Goal: Communication & Community: Participate in discussion

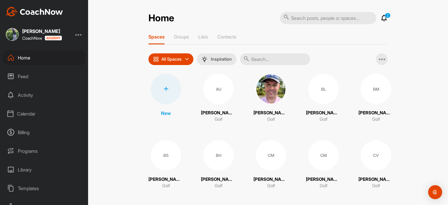
click at [385, 17] on p "2" at bounding box center [387, 15] width 6 height 5
click at [382, 18] on icon at bounding box center [383, 18] width 7 height 7
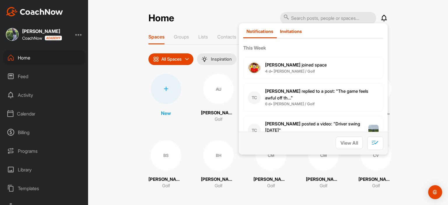
click at [290, 34] on div "Invitations" at bounding box center [291, 34] width 29 height 10
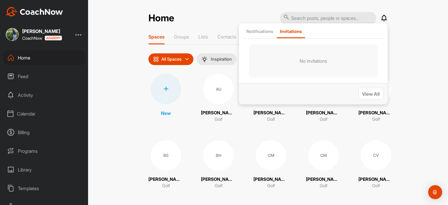
click at [259, 28] on div "Notifications Invitations" at bounding box center [313, 33] width 140 height 11
click at [259, 32] on p "Notifications" at bounding box center [259, 32] width 27 height 6
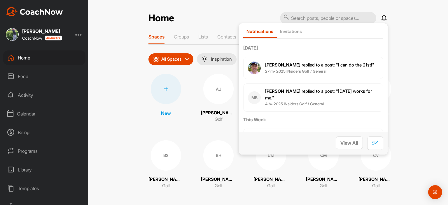
click at [307, 94] on span "[PERSON_NAME] replied to a post : "[DATE] works for me."" at bounding box center [318, 94] width 107 height 12
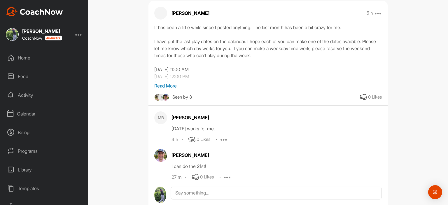
scroll to position [72, 0]
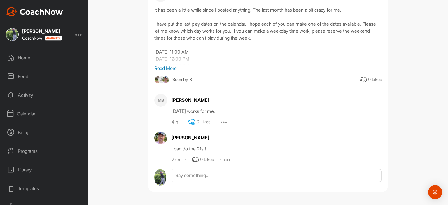
click at [191, 121] on icon at bounding box center [191, 122] width 7 height 7
click at [193, 161] on icon at bounding box center [195, 159] width 7 height 7
click at [172, 70] on p "Read More" at bounding box center [267, 68] width 227 height 7
